Goal: Task Accomplishment & Management: Manage account settings

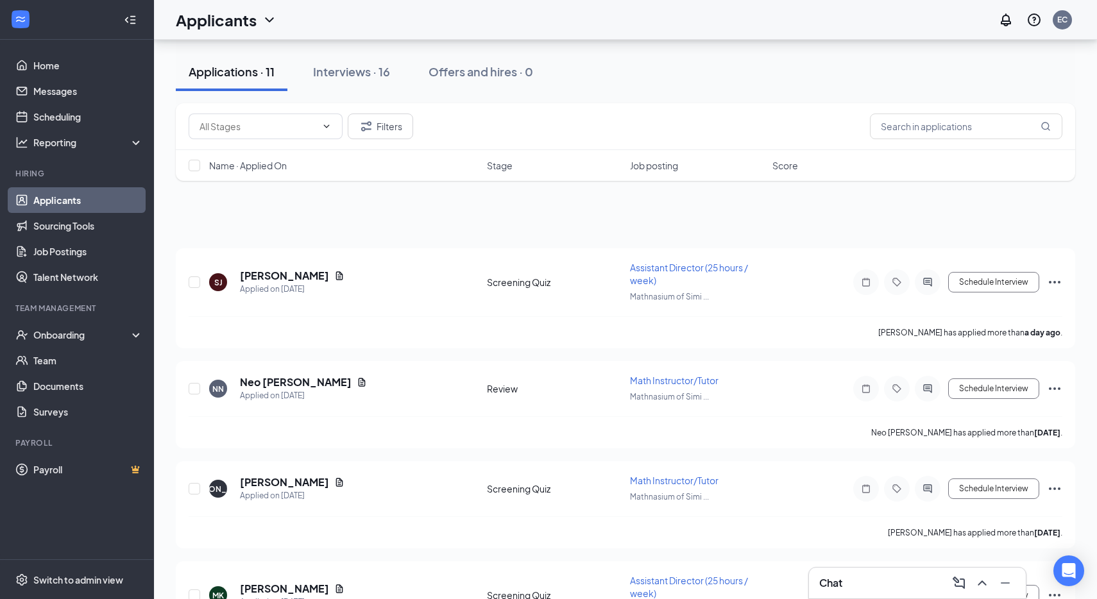
scroll to position [818, 0]
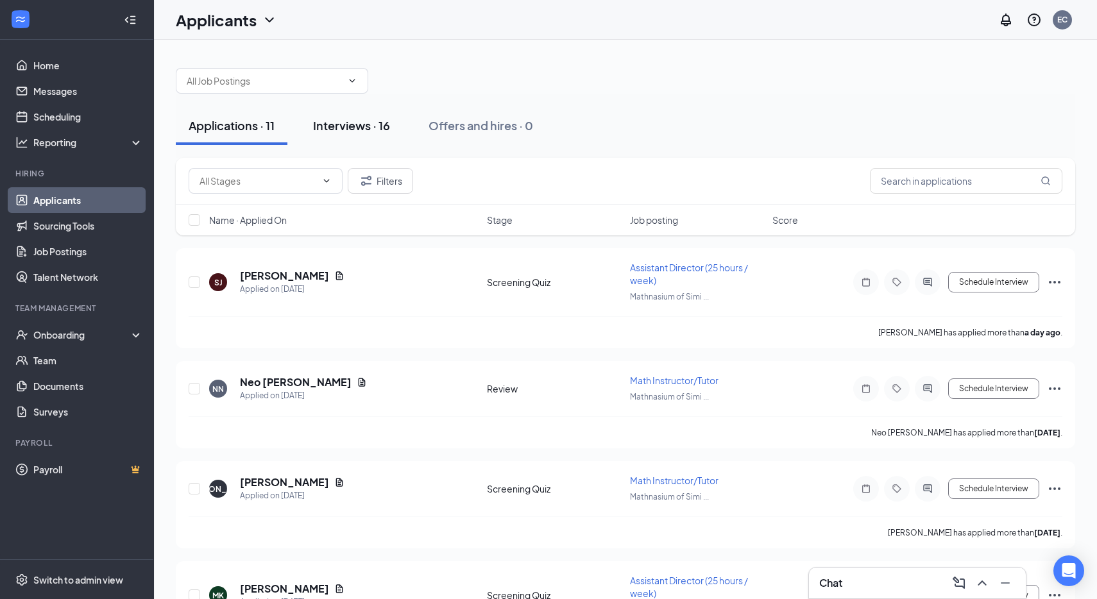
click at [366, 127] on div "Interviews · 16" at bounding box center [351, 125] width 77 height 16
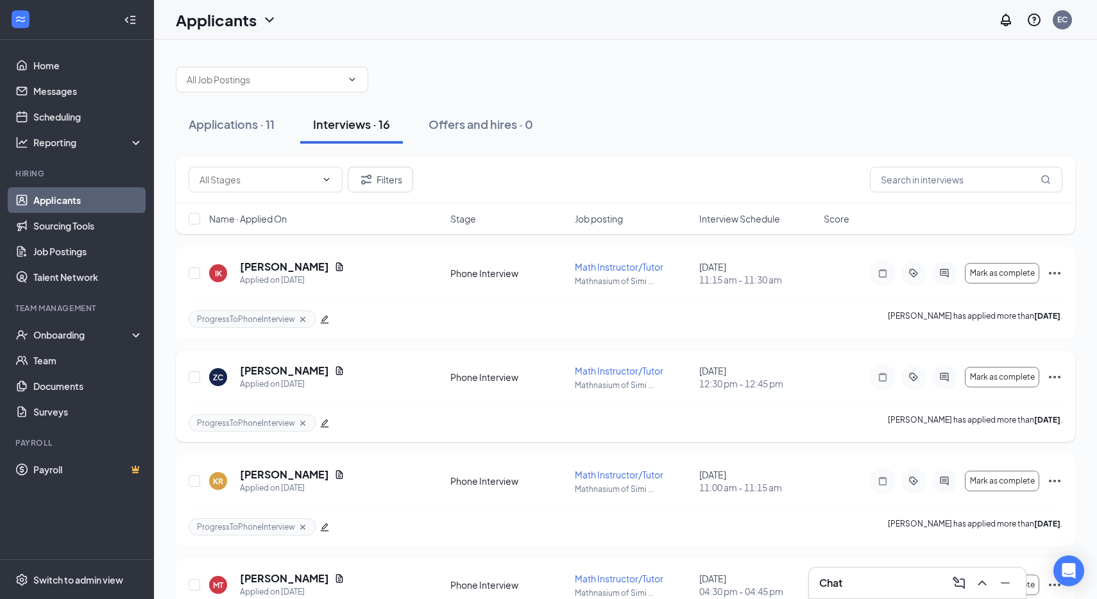
scroll to position [3, 0]
click at [355, 292] on div "IK Iris Kim Applied on Sep 13 Phone Interview Math Instructor/Tutor Mathnasium …" at bounding box center [626, 278] width 874 height 40
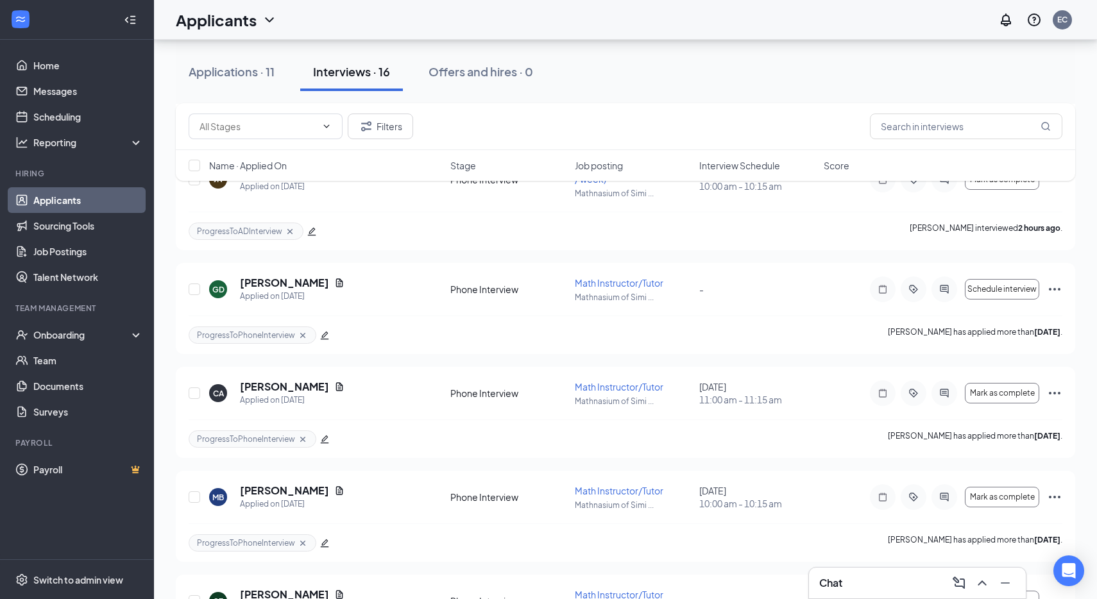
scroll to position [622, 0]
